Goal: Information Seeking & Learning: Learn about a topic

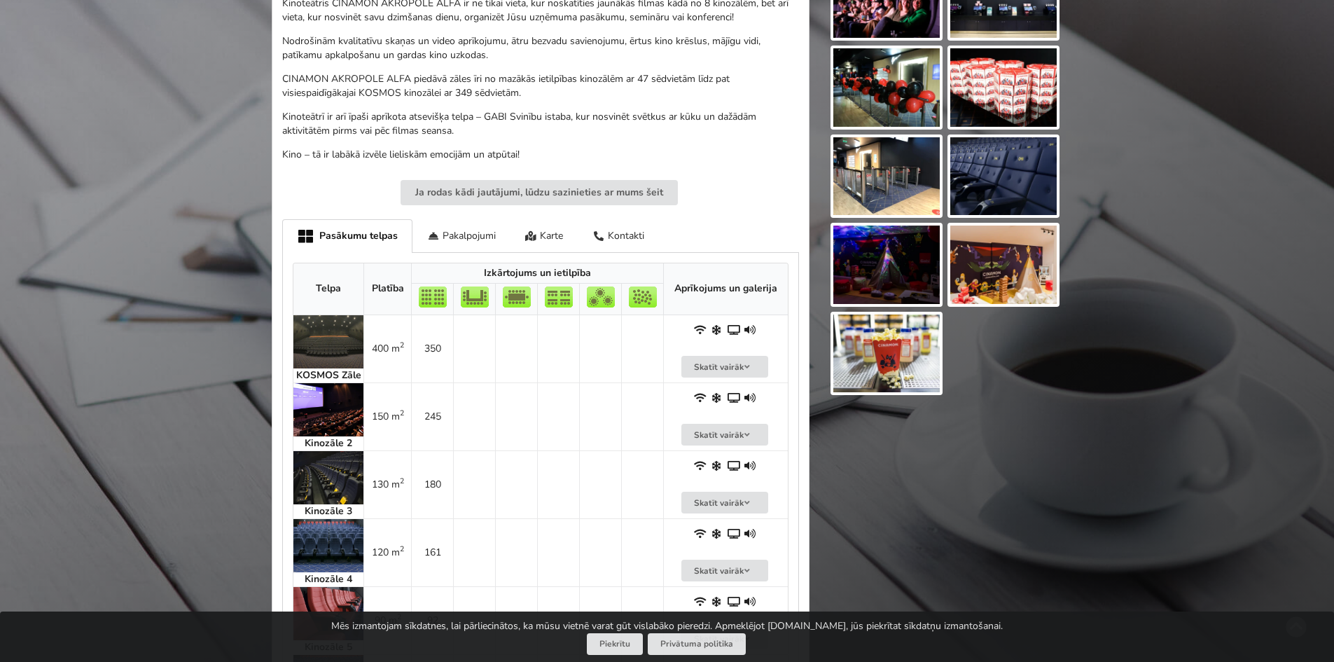
scroll to position [490, 0]
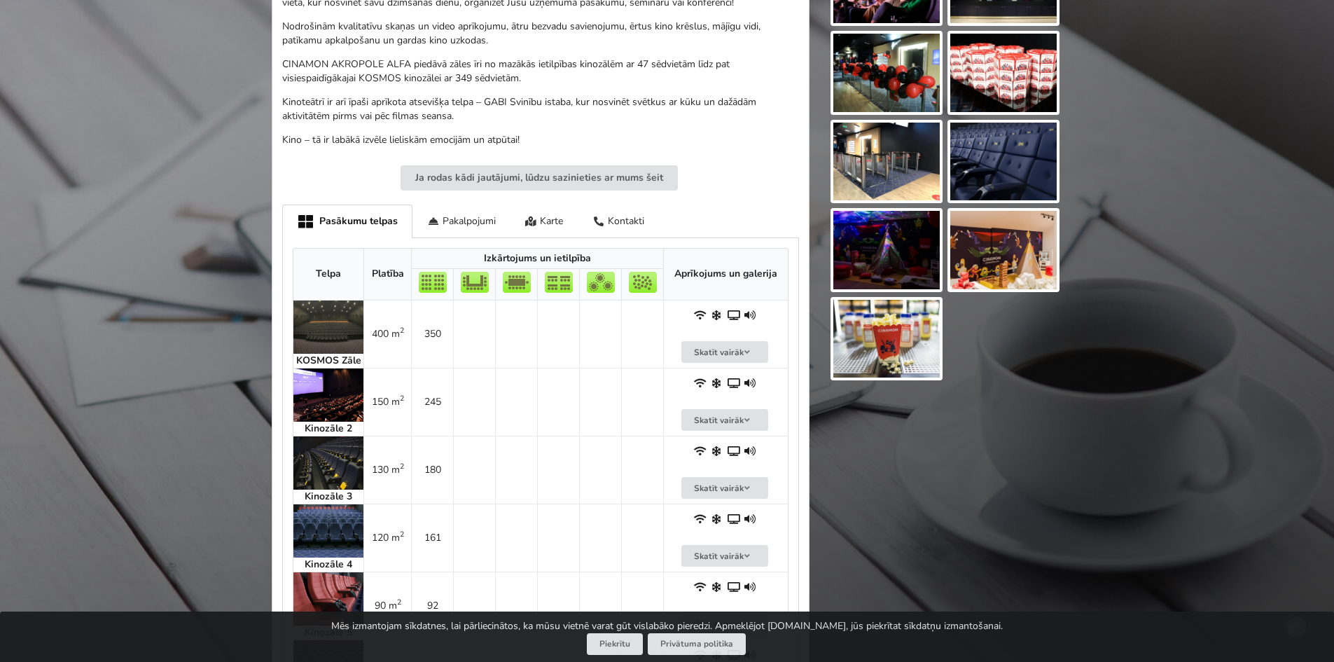
click at [1005, 168] on img at bounding box center [1003, 162] width 106 height 78
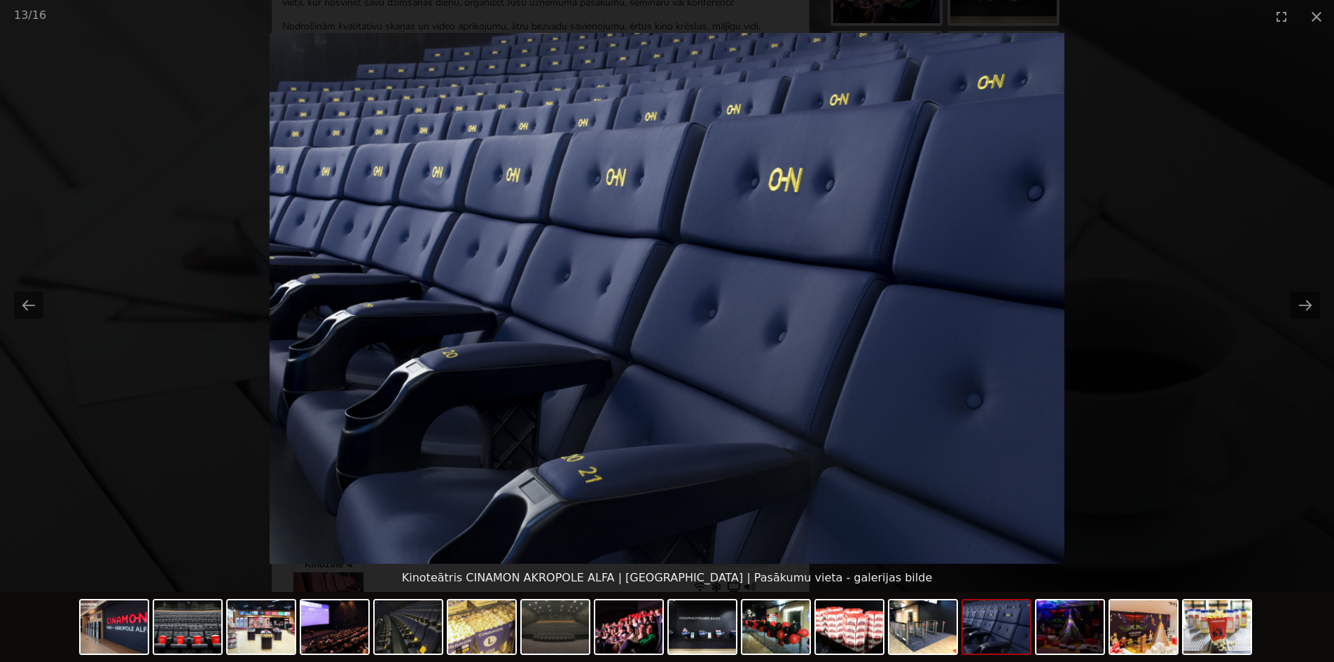
click at [1092, 278] on picture at bounding box center [667, 298] width 1334 height 531
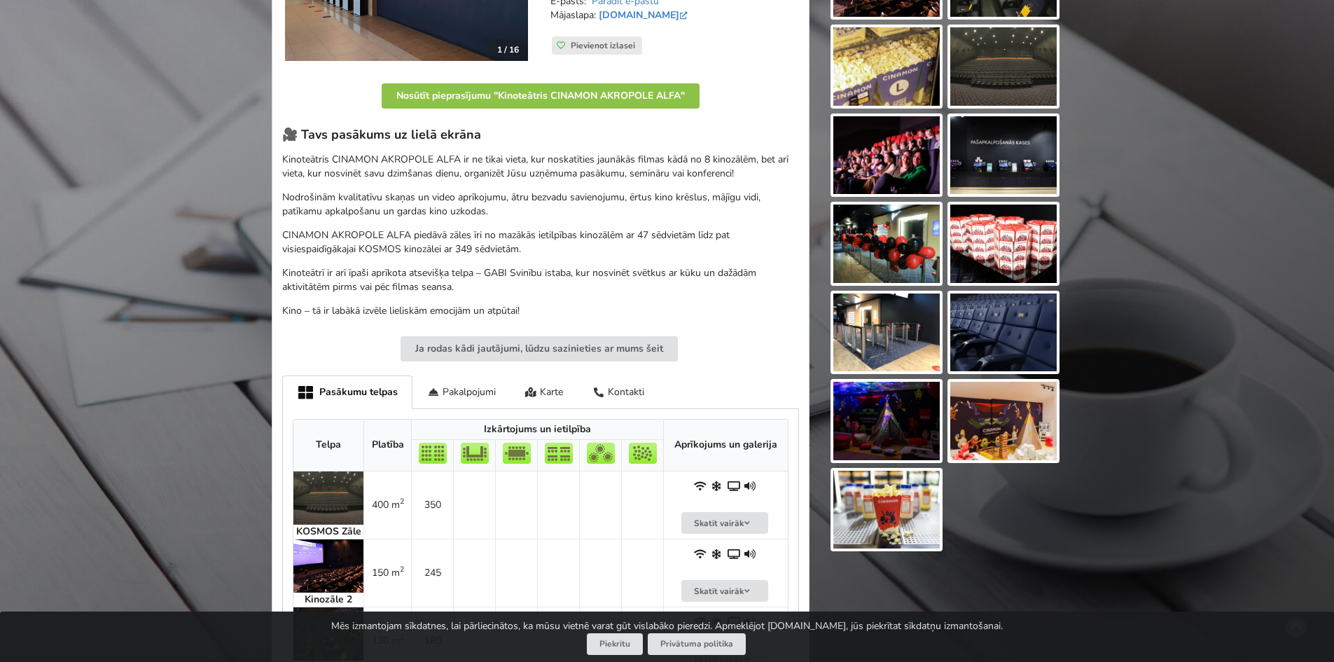
scroll to position [280, 0]
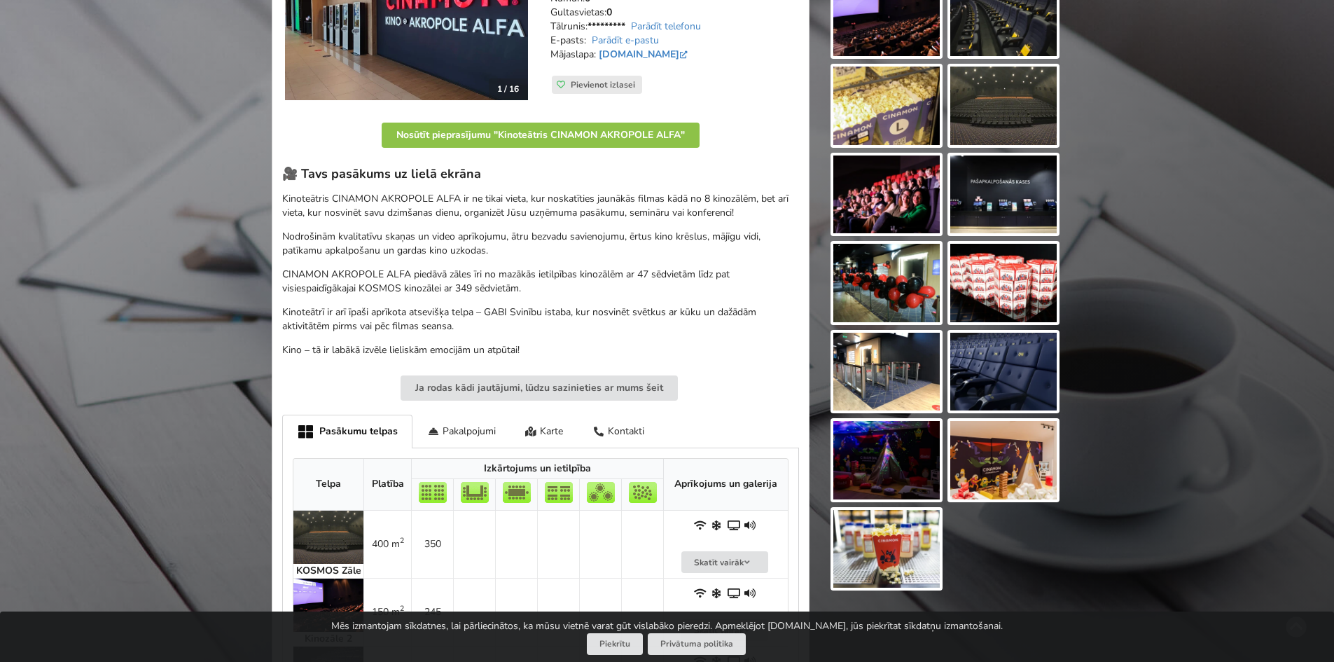
click at [999, 126] on img at bounding box center [1003, 106] width 106 height 78
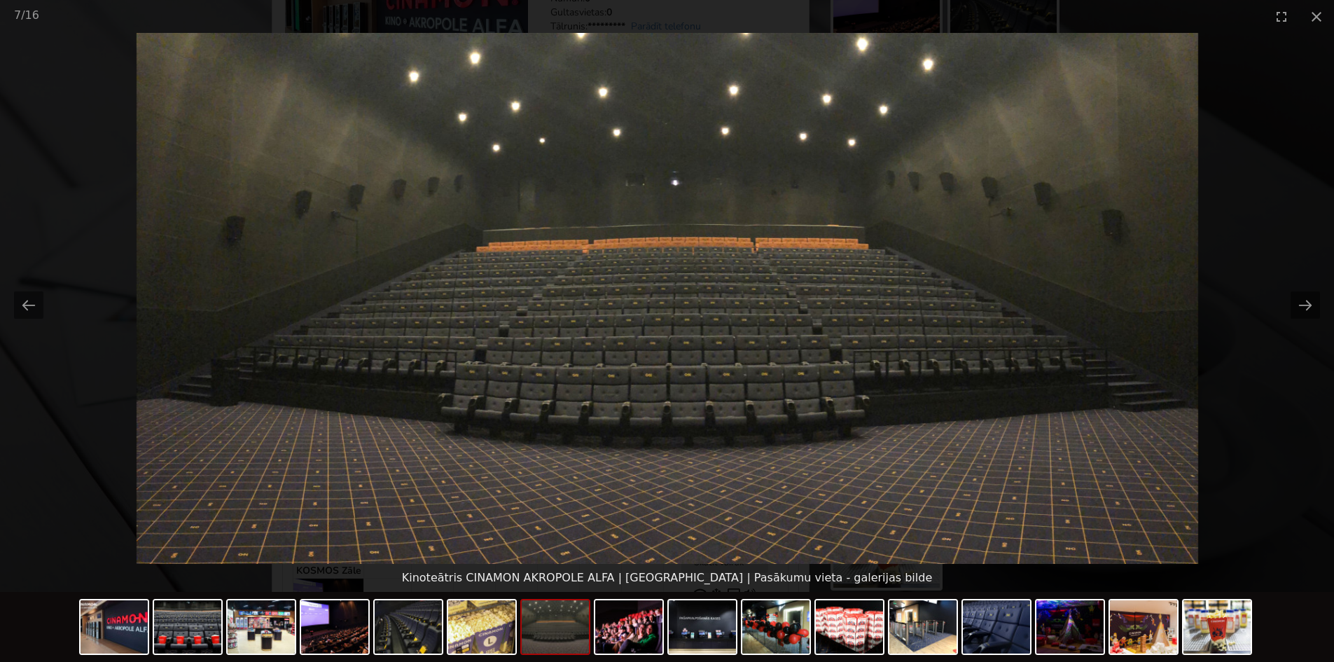
scroll to position [0, 0]
click at [1241, 234] on picture at bounding box center [667, 298] width 1334 height 531
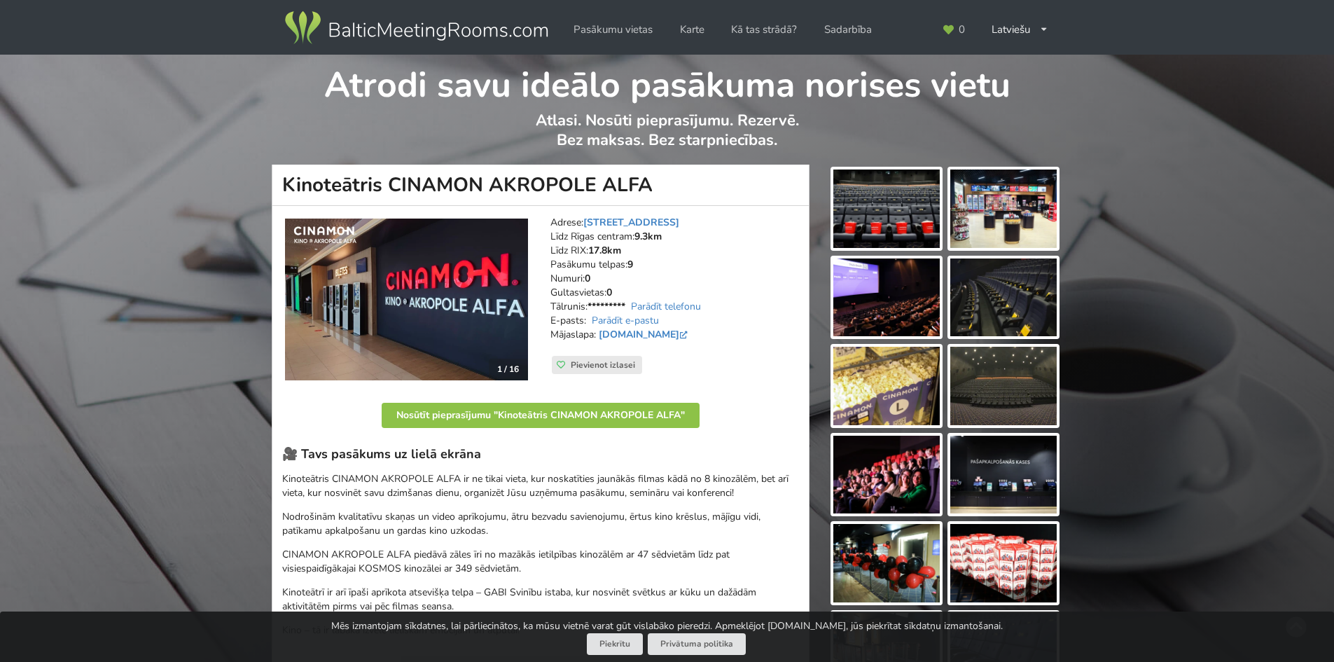
click at [997, 314] on img at bounding box center [1003, 297] width 106 height 78
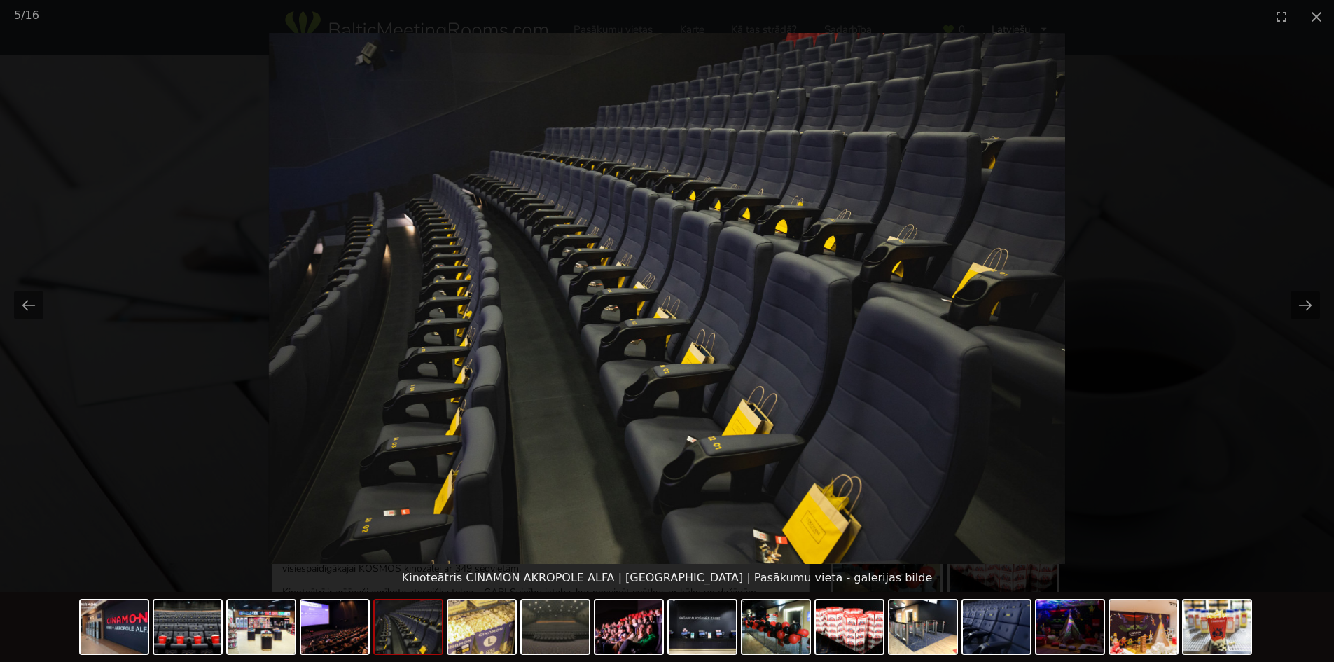
click at [1219, 308] on picture at bounding box center [667, 298] width 1334 height 531
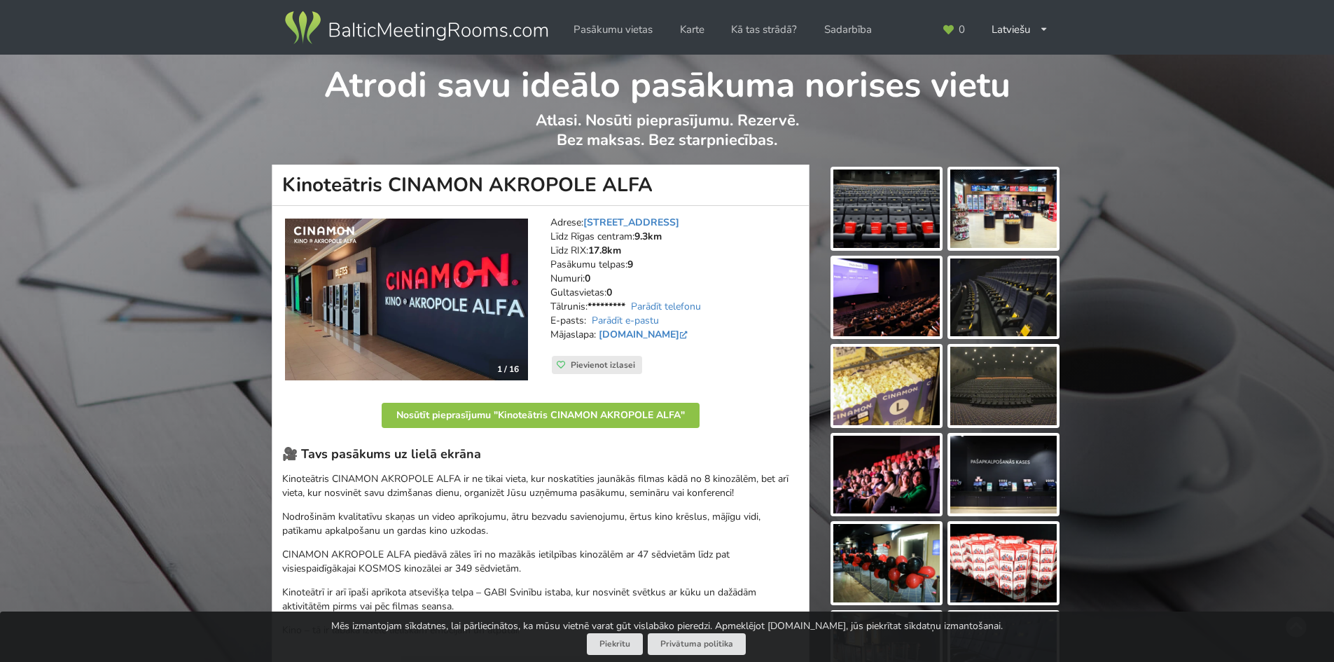
click at [907, 205] on img at bounding box center [886, 208] width 106 height 78
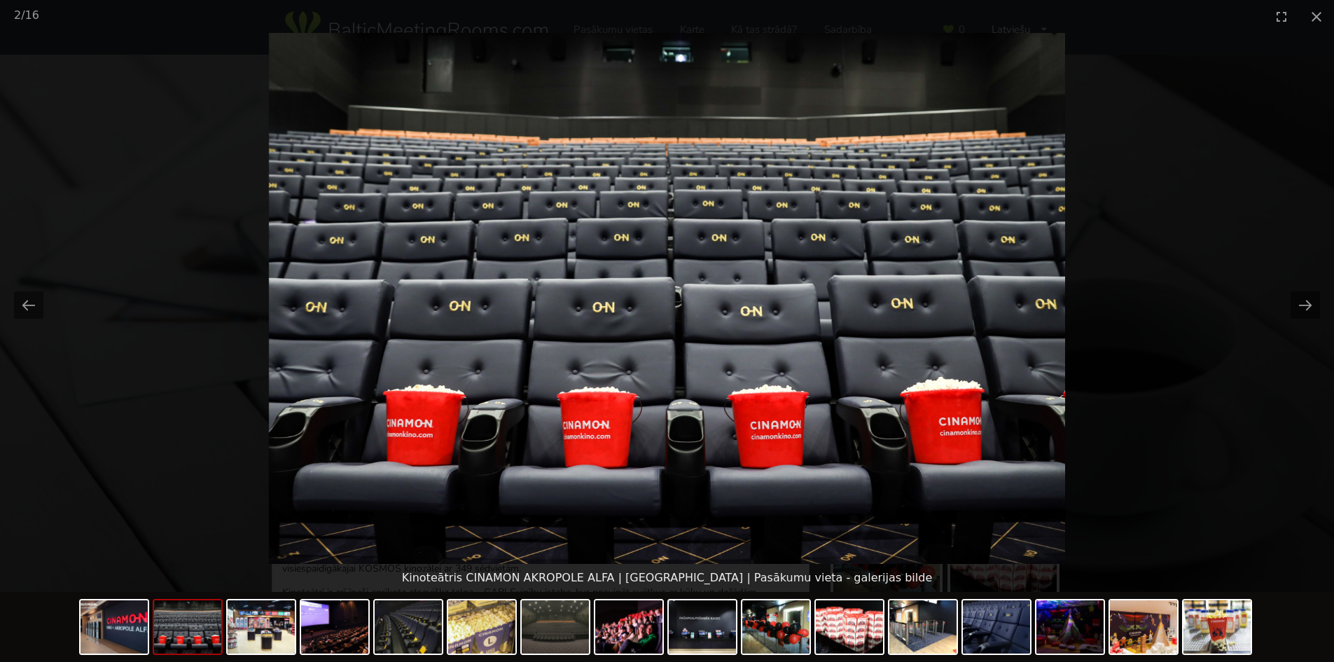
click at [1170, 261] on picture at bounding box center [667, 298] width 1334 height 531
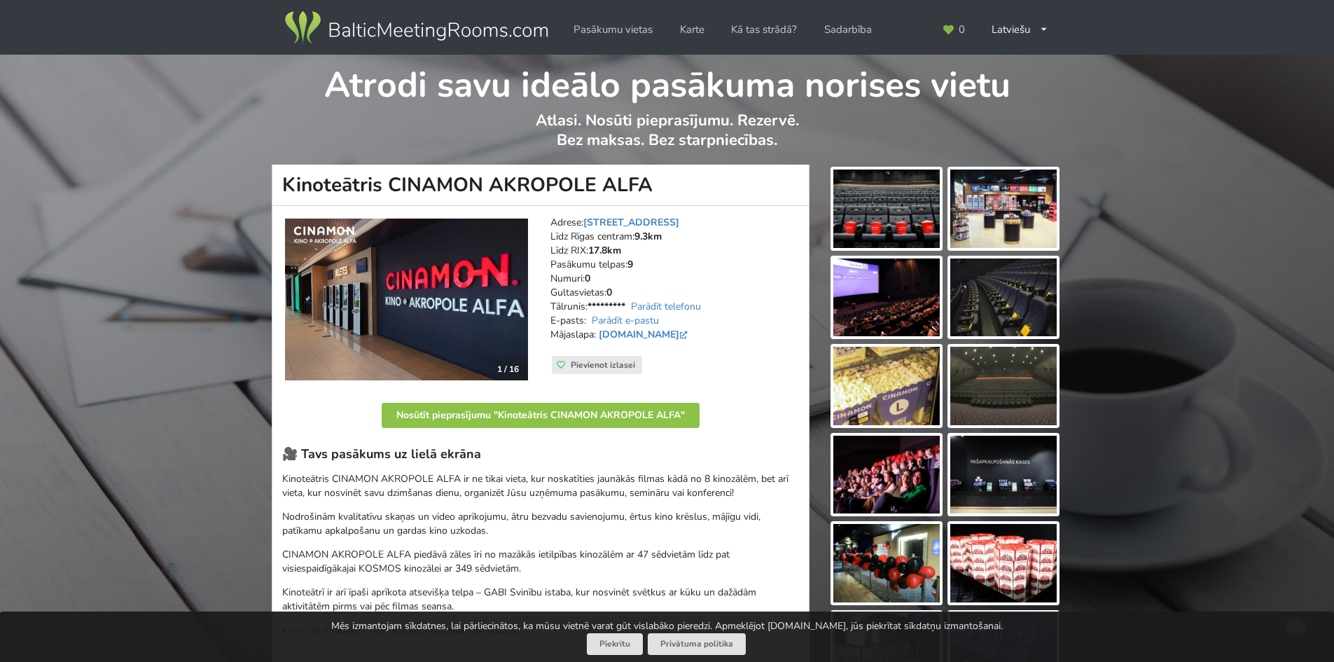
click at [476, 140] on p "Atlasi. Nosūti pieprasījumu. Rezervē. Bez maksas. Bez starpniecības." at bounding box center [666, 138] width 789 height 54
